Goal: Entertainment & Leisure: Consume media (video, audio)

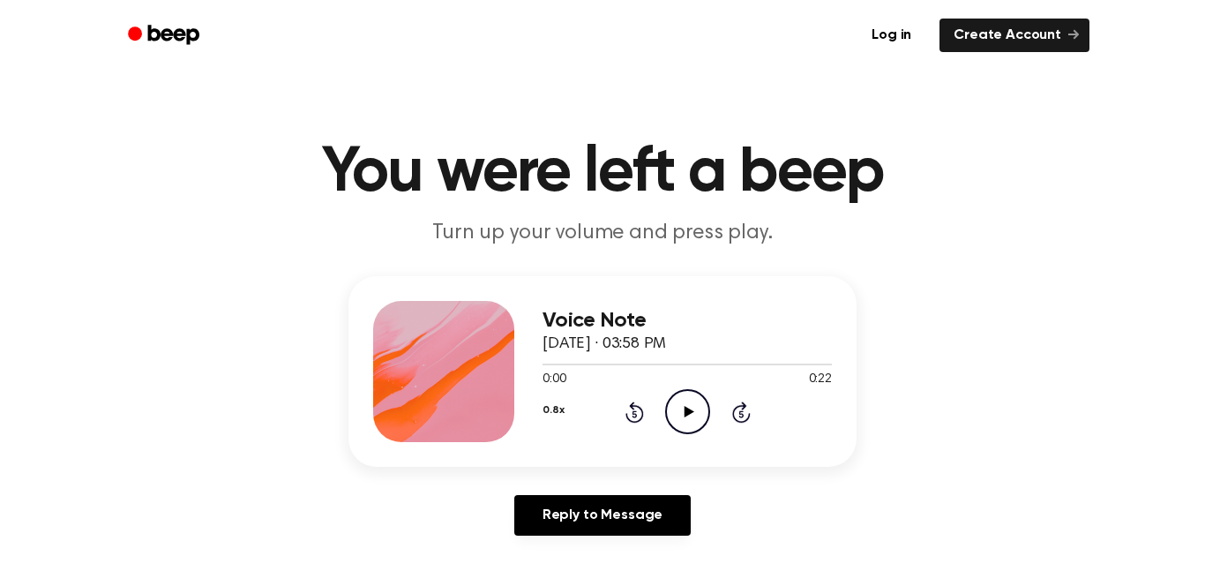
click at [689, 427] on icon "Play Audio" at bounding box center [687, 411] width 45 height 45
click at [689, 427] on icon "Pause Audio" at bounding box center [687, 411] width 45 height 45
click at [639, 407] on icon at bounding box center [634, 411] width 19 height 21
click at [683, 411] on icon "Play Audio" at bounding box center [687, 411] width 45 height 45
click at [634, 412] on icon "Rewind 5 seconds" at bounding box center [633, 411] width 19 height 23
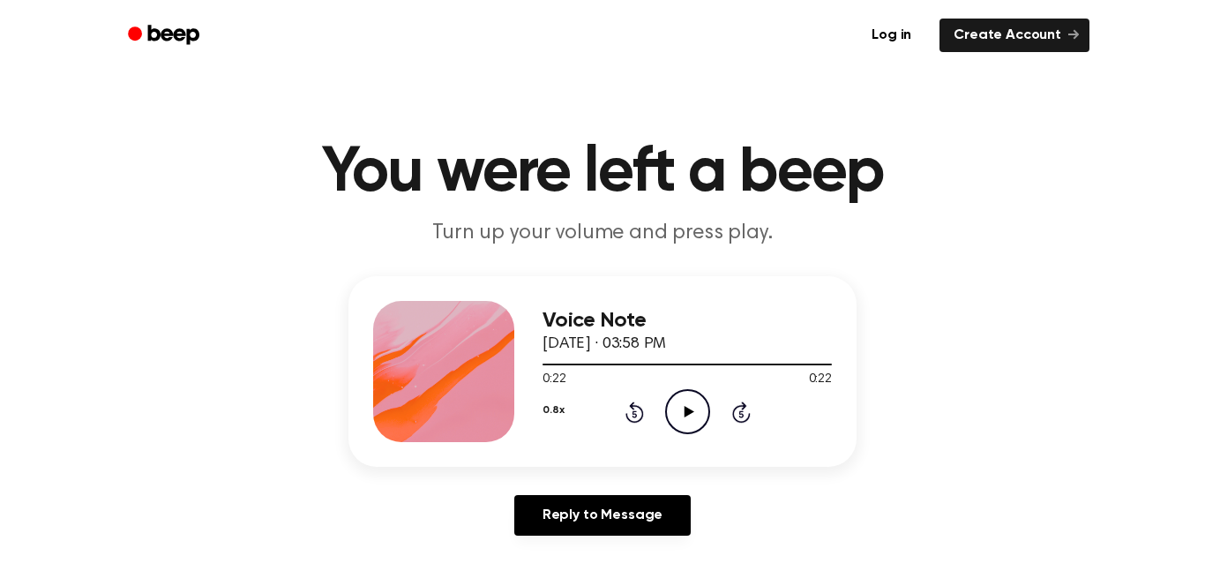
click at [670, 402] on icon "Play Audio" at bounding box center [687, 411] width 45 height 45
click at [693, 401] on icon "Play Audio" at bounding box center [687, 411] width 45 height 45
click at [646, 421] on div "0.8x Rewind 5 seconds Pause Audio Skip 5 seconds" at bounding box center [686, 411] width 289 height 45
click at [640, 415] on icon at bounding box center [634, 411] width 19 height 21
click at [635, 426] on div "0.8x Rewind 5 seconds Pause Audio Skip 5 seconds" at bounding box center [686, 411] width 289 height 45
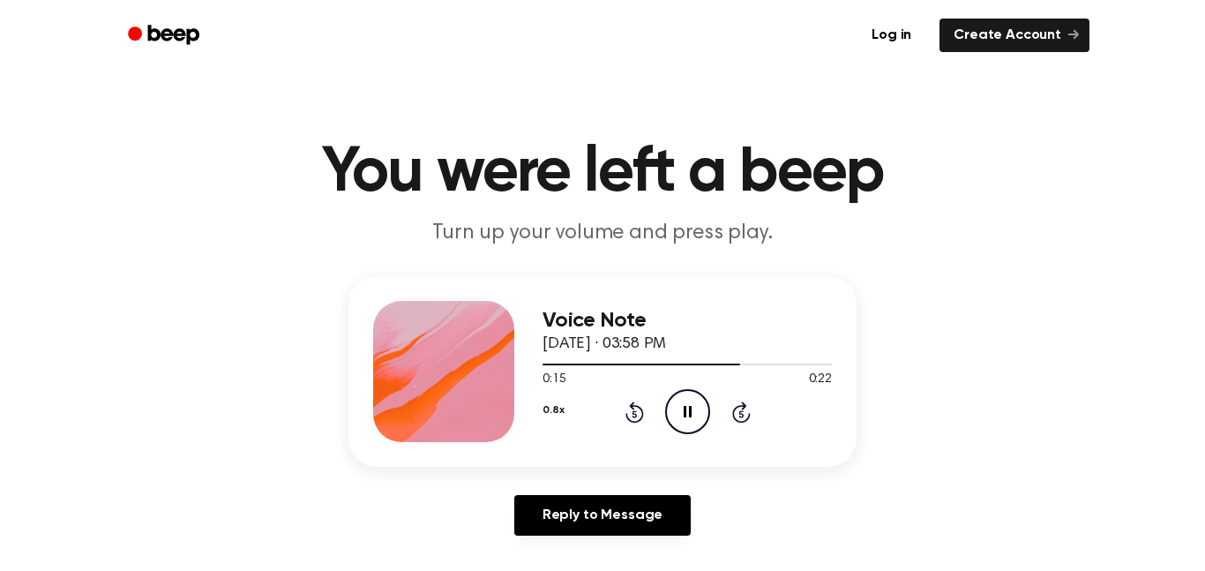
click at [635, 417] on icon "Rewind 5 seconds" at bounding box center [633, 411] width 19 height 23
click at [639, 409] on icon at bounding box center [634, 411] width 19 height 21
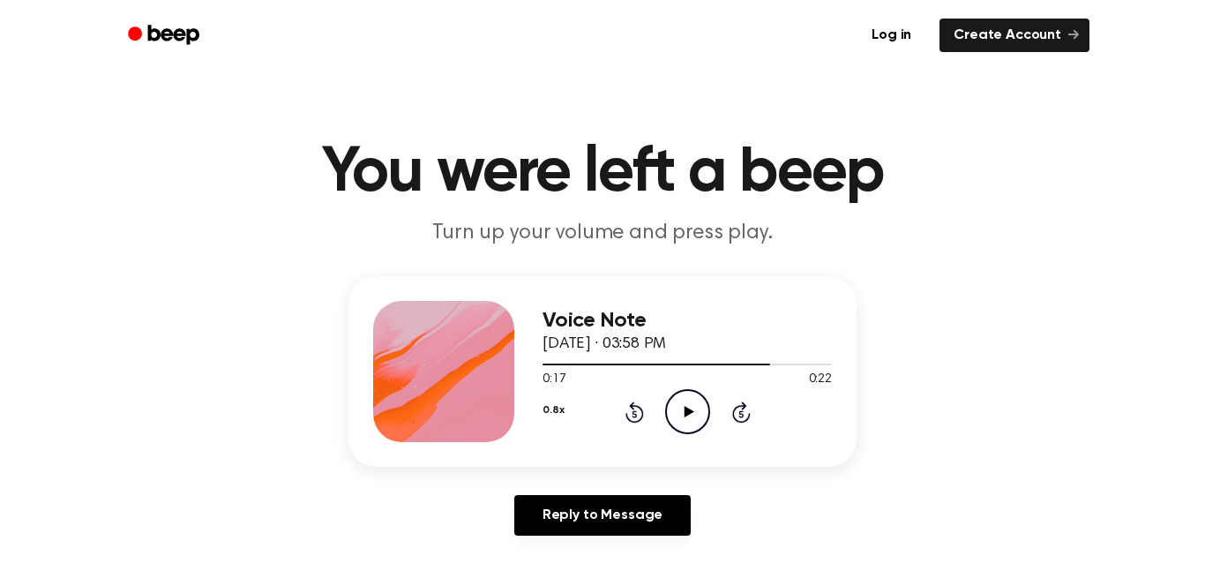
click at [692, 409] on icon "Play Audio" at bounding box center [687, 411] width 45 height 45
click at [635, 411] on icon at bounding box center [634, 413] width 4 height 7
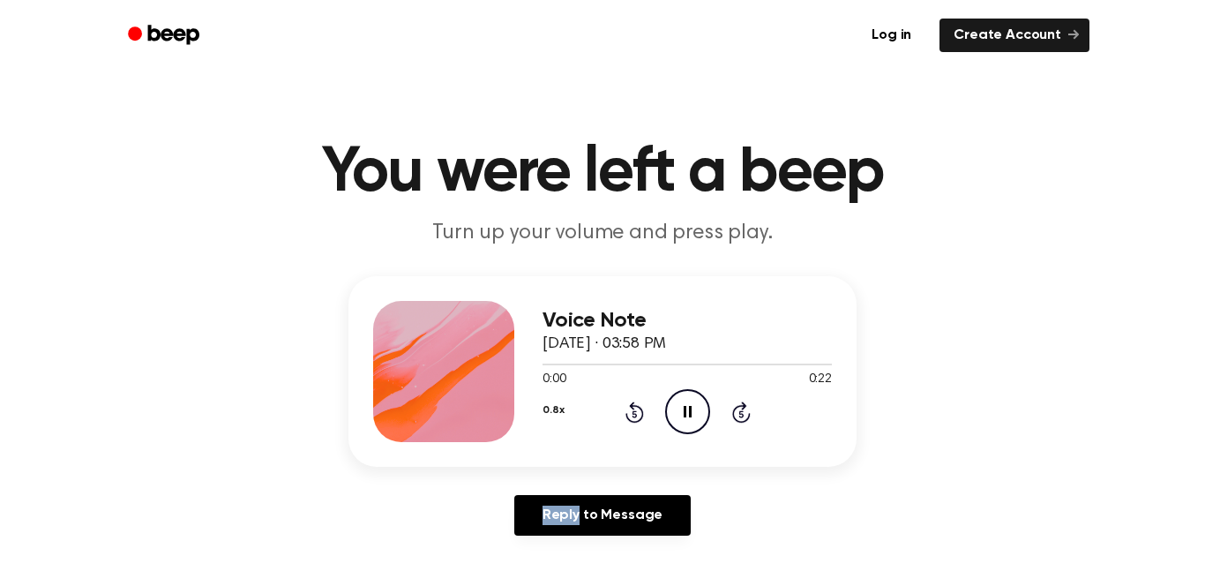
click at [635, 411] on icon at bounding box center [634, 413] width 4 height 7
click at [643, 415] on icon at bounding box center [634, 411] width 19 height 21
click at [641, 422] on icon "Rewind 5 seconds" at bounding box center [633, 411] width 19 height 23
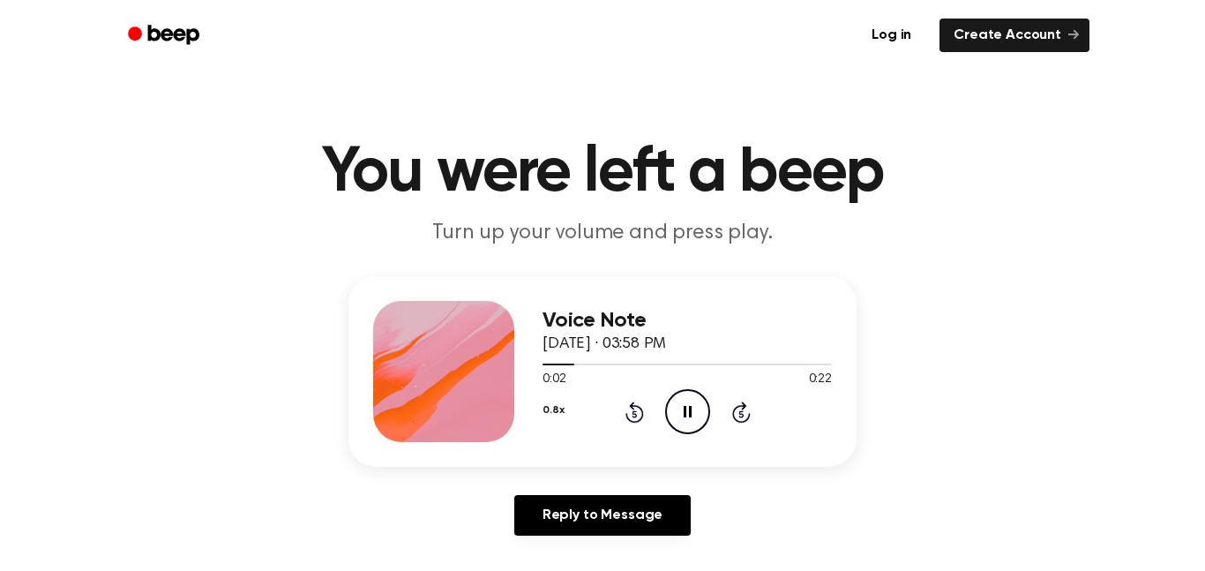
click at [624, 401] on icon "Rewind 5 seconds" at bounding box center [633, 411] width 19 height 23
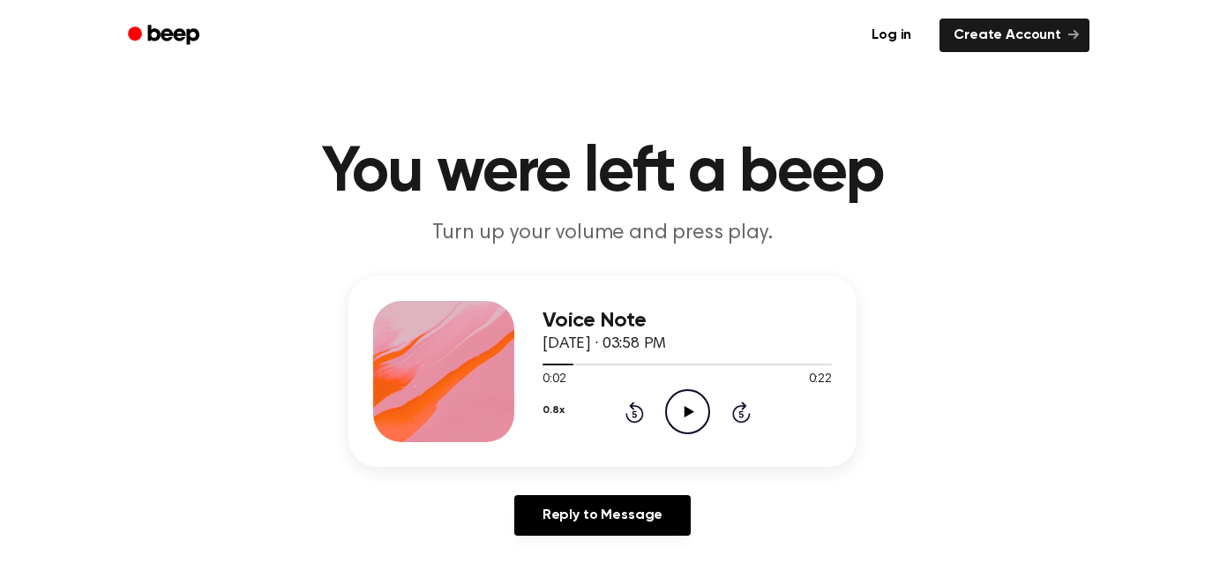
click at [624, 401] on icon "Rewind 5 seconds" at bounding box center [633, 411] width 19 height 23
click at [624, 407] on icon "Rewind 5 seconds" at bounding box center [633, 411] width 19 height 23
click at [635, 413] on icon "Rewind 5 seconds" at bounding box center [633, 411] width 19 height 23
click at [679, 417] on icon "Play Audio" at bounding box center [687, 411] width 45 height 45
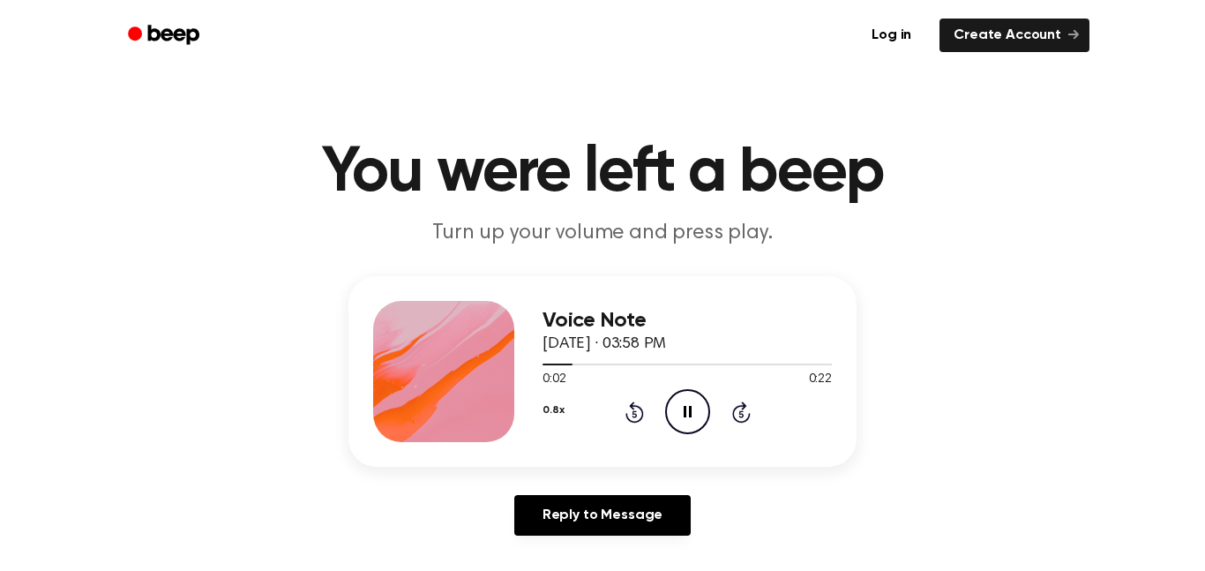
click at [699, 405] on icon "Pause Audio" at bounding box center [687, 411] width 45 height 45
click at [630, 414] on icon "Rewind 5 seconds" at bounding box center [633, 411] width 19 height 23
click at [689, 412] on icon at bounding box center [689, 411] width 10 height 11
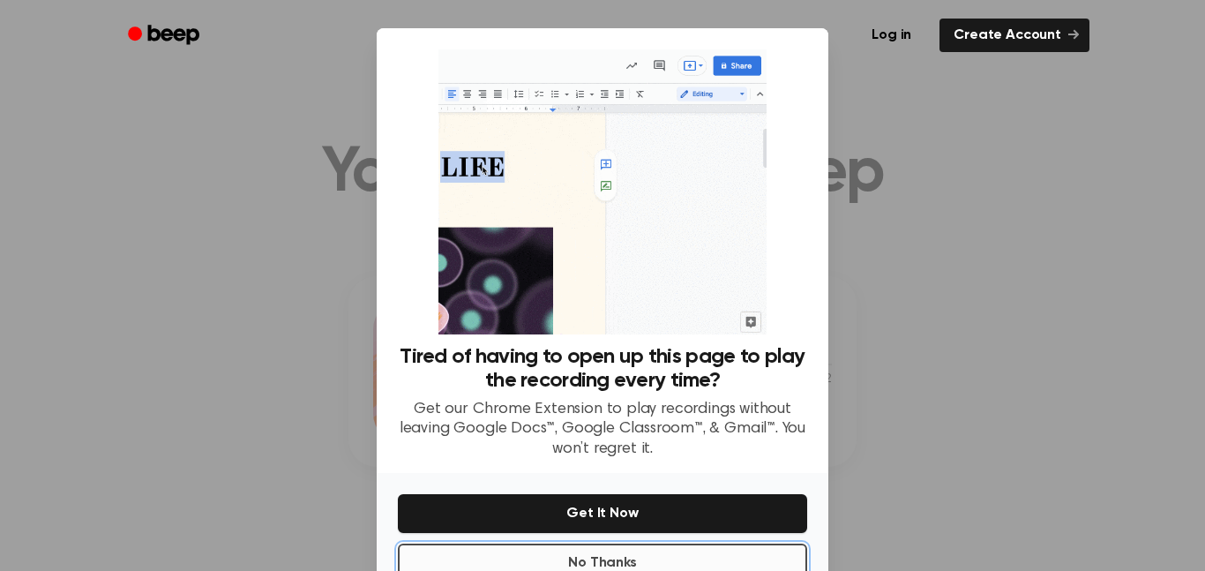
click at [688, 570] on button "No Thanks" at bounding box center [602, 562] width 409 height 39
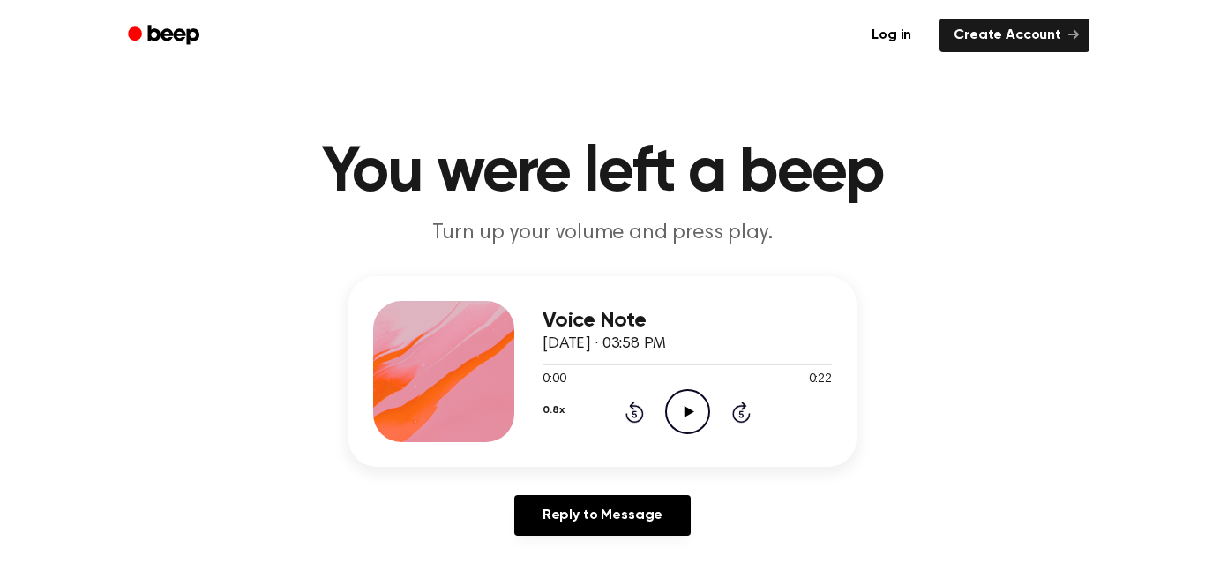
click at [703, 422] on icon "Play Audio" at bounding box center [687, 411] width 45 height 45
click at [641, 420] on icon "Rewind 5 seconds" at bounding box center [633, 411] width 19 height 23
click at [624, 411] on icon "Rewind 5 seconds" at bounding box center [633, 411] width 19 height 23
click at [684, 402] on icon "Play Audio" at bounding box center [687, 411] width 45 height 45
click at [642, 405] on icon "Rewind 5 seconds" at bounding box center [633, 411] width 19 height 23
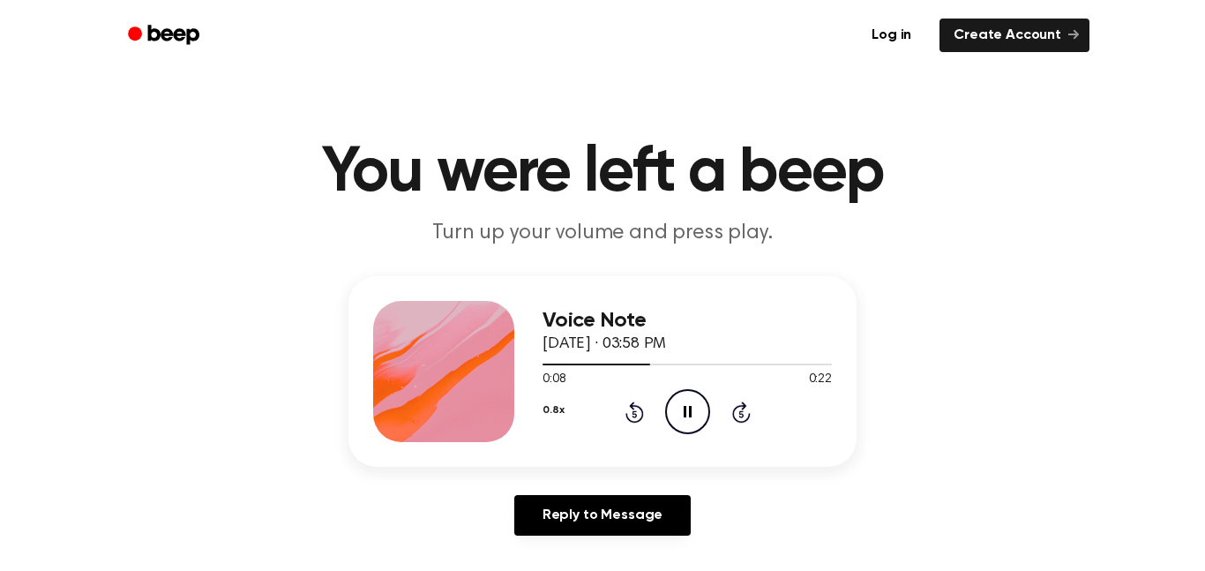
click at [641, 413] on icon at bounding box center [634, 411] width 19 height 21
click at [639, 402] on icon "Rewind 5 seconds" at bounding box center [633, 411] width 19 height 23
click at [639, 395] on div "0.8x Rewind 5 seconds Play Audio Skip 5 seconds" at bounding box center [686, 411] width 289 height 45
click at [638, 412] on icon "Rewind 5 seconds" at bounding box center [633, 411] width 19 height 23
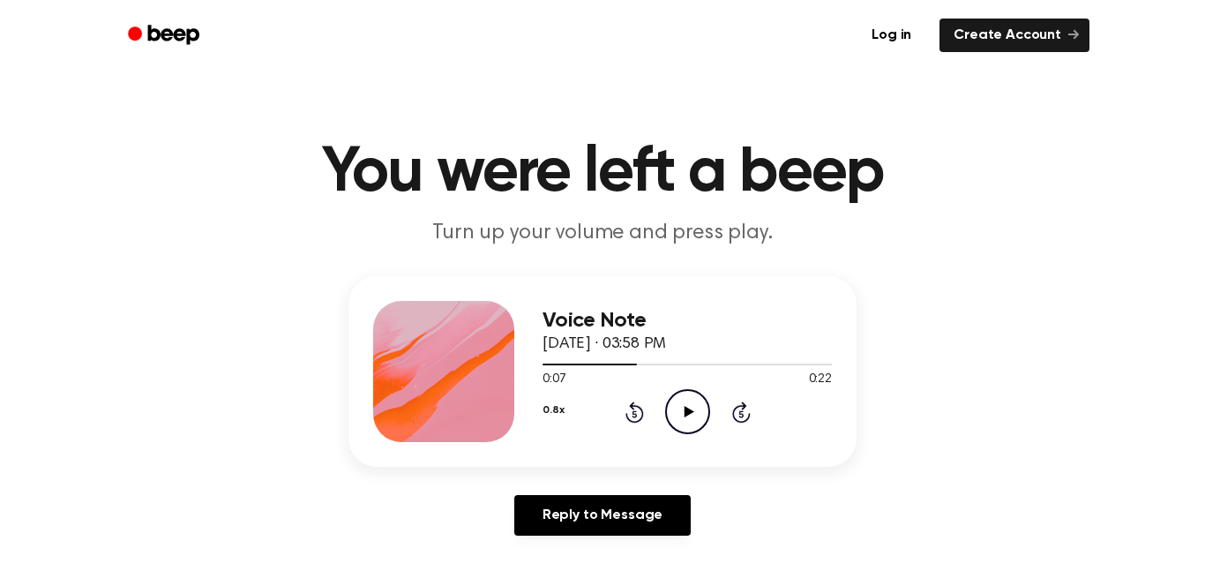
click at [623, 437] on div "Voice Note [DATE] · 03:58 PM 0:07 0:22 Your browser does not support the [objec…" at bounding box center [686, 371] width 289 height 141
click at [638, 415] on icon "Rewind 5 seconds" at bounding box center [633, 411] width 19 height 23
click at [628, 436] on div "Voice Note [DATE] · 03:58 PM 0:04 0:22 Your browser does not support the [objec…" at bounding box center [686, 371] width 289 height 141
click at [632, 407] on icon at bounding box center [634, 411] width 19 height 21
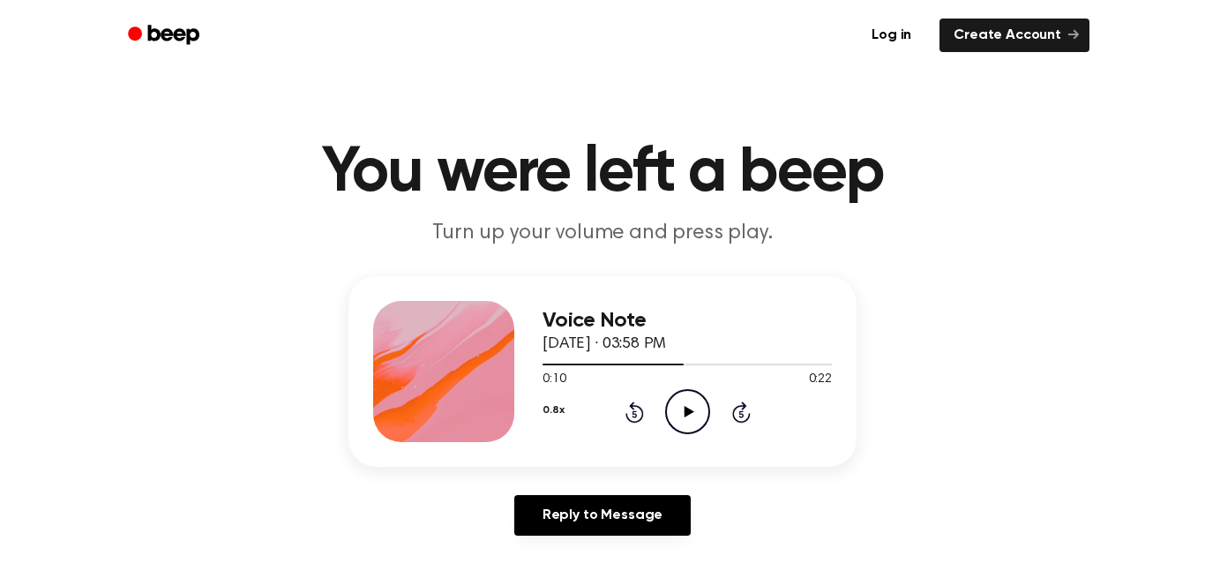
click at [632, 407] on icon at bounding box center [634, 411] width 19 height 21
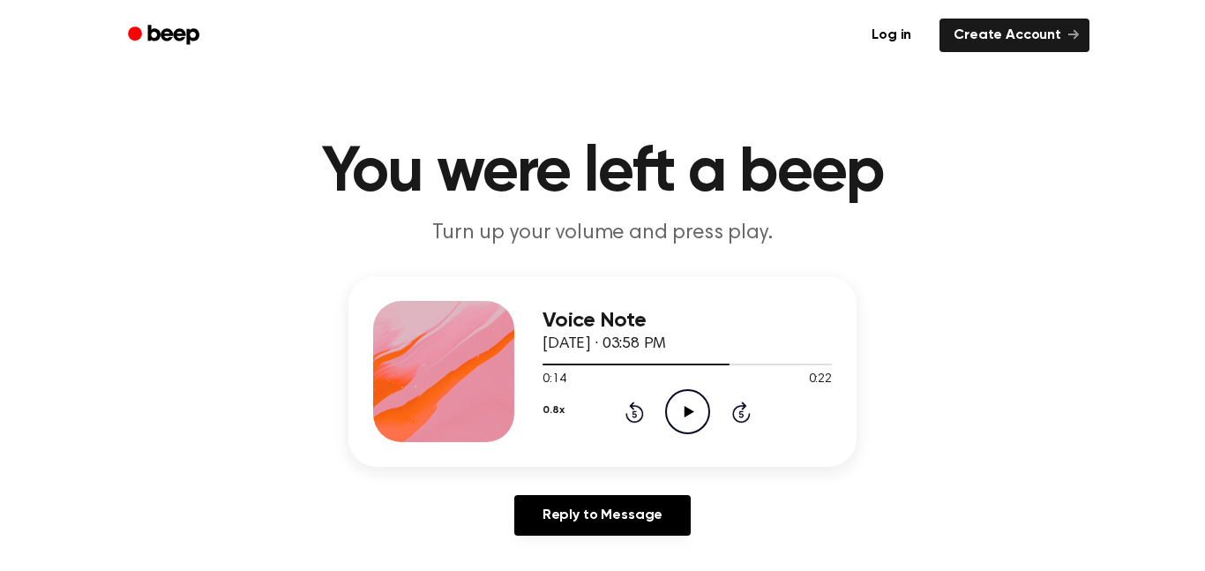
click at [632, 407] on icon at bounding box center [634, 411] width 19 height 21
click at [1007, 467] on div "Voice Note [DATE] · 03:58 PM 0:09 0:22 Your browser does not support the [objec…" at bounding box center [602, 412] width 1162 height 273
